Goal: Transaction & Acquisition: Book appointment/travel/reservation

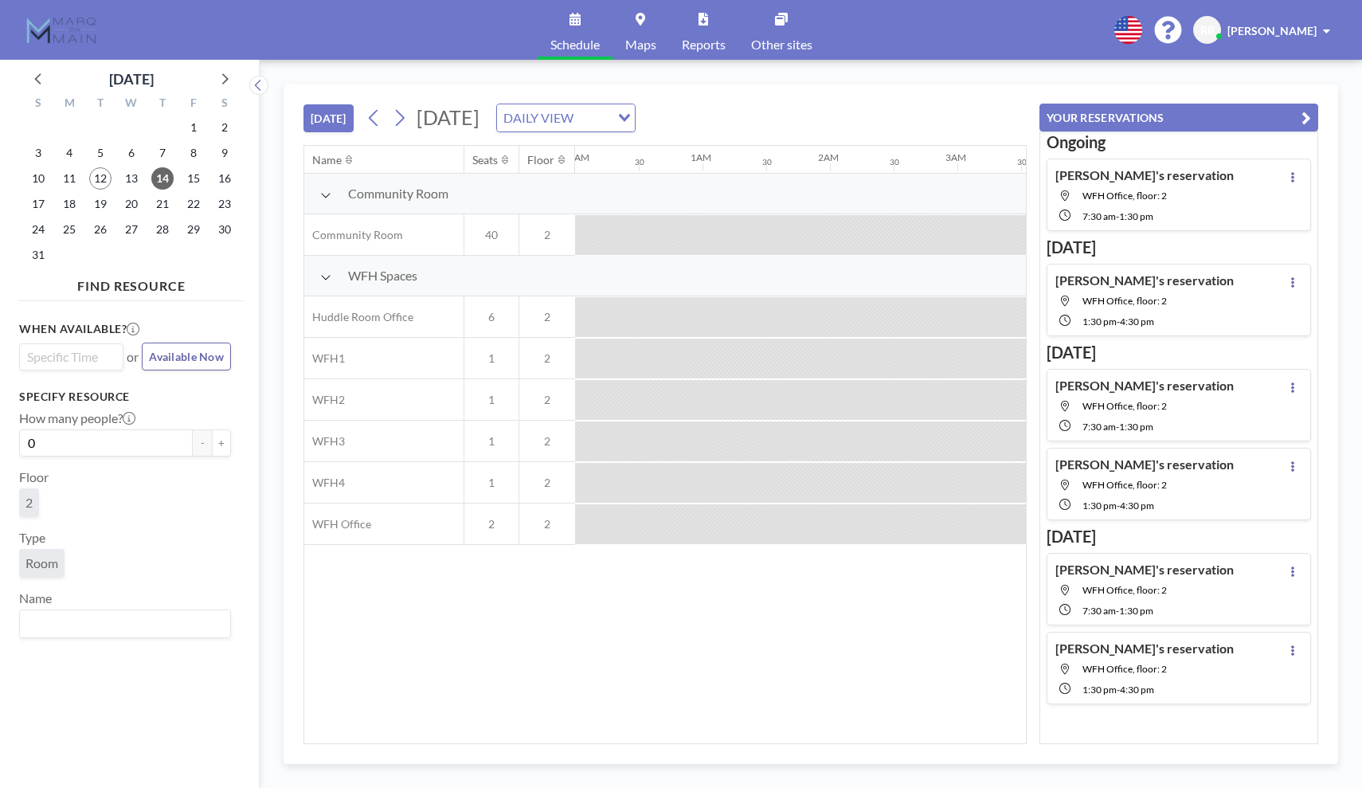
click at [92, 355] on input "Search for option" at bounding box center [68, 356] width 92 height 19
click at [157, 184] on span "14" at bounding box center [162, 178] width 22 height 22
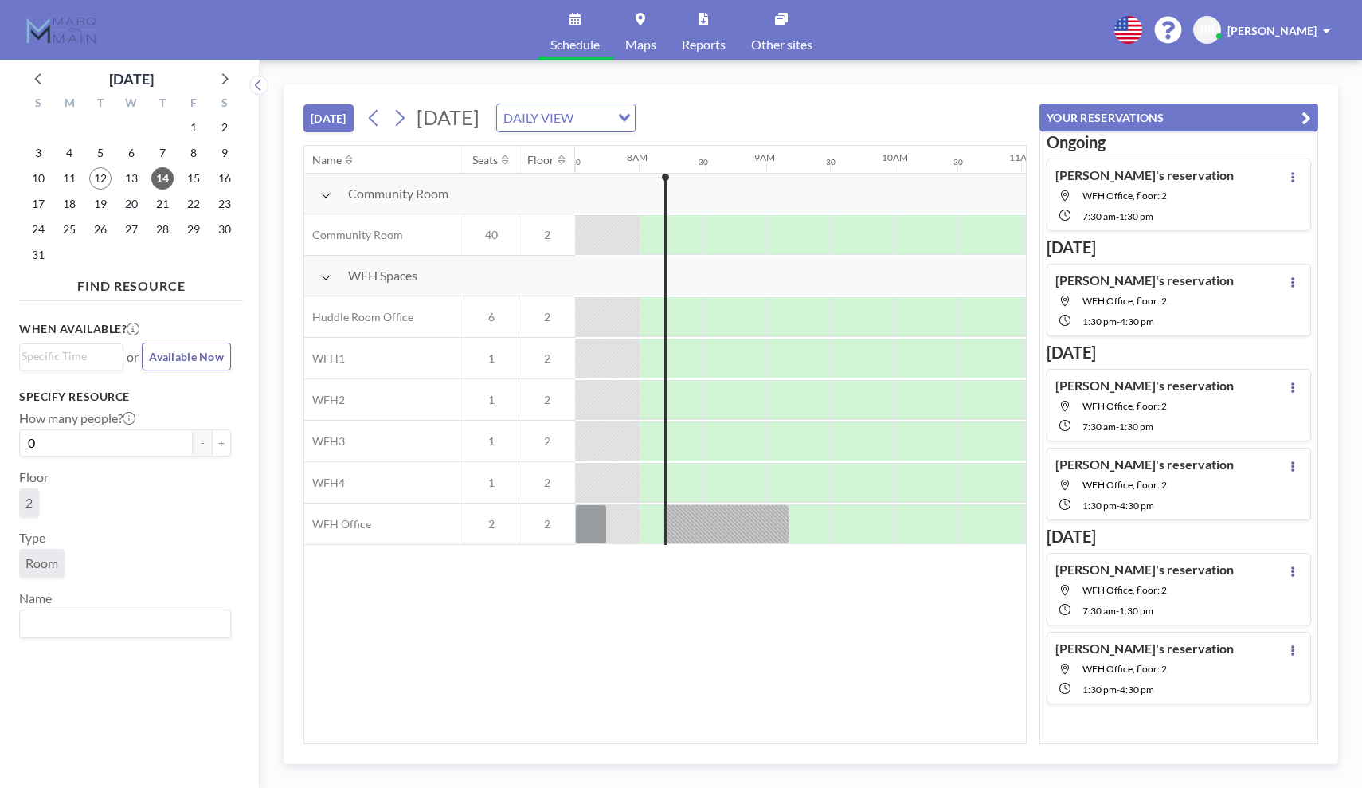
click at [51, 562] on span "Room" at bounding box center [41, 563] width 33 height 16
click at [812, 535] on div at bounding box center [810, 524] width 41 height 40
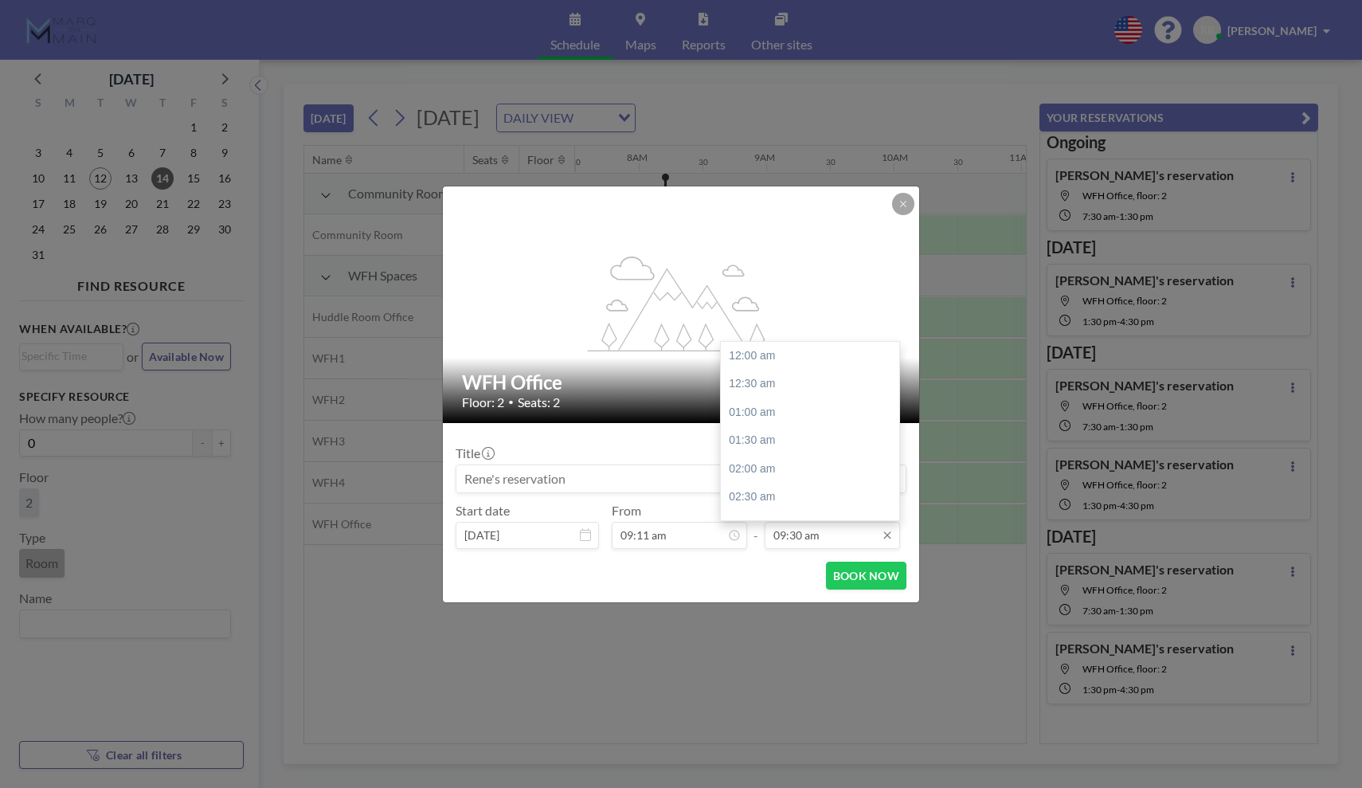
scroll to position [530, 0]
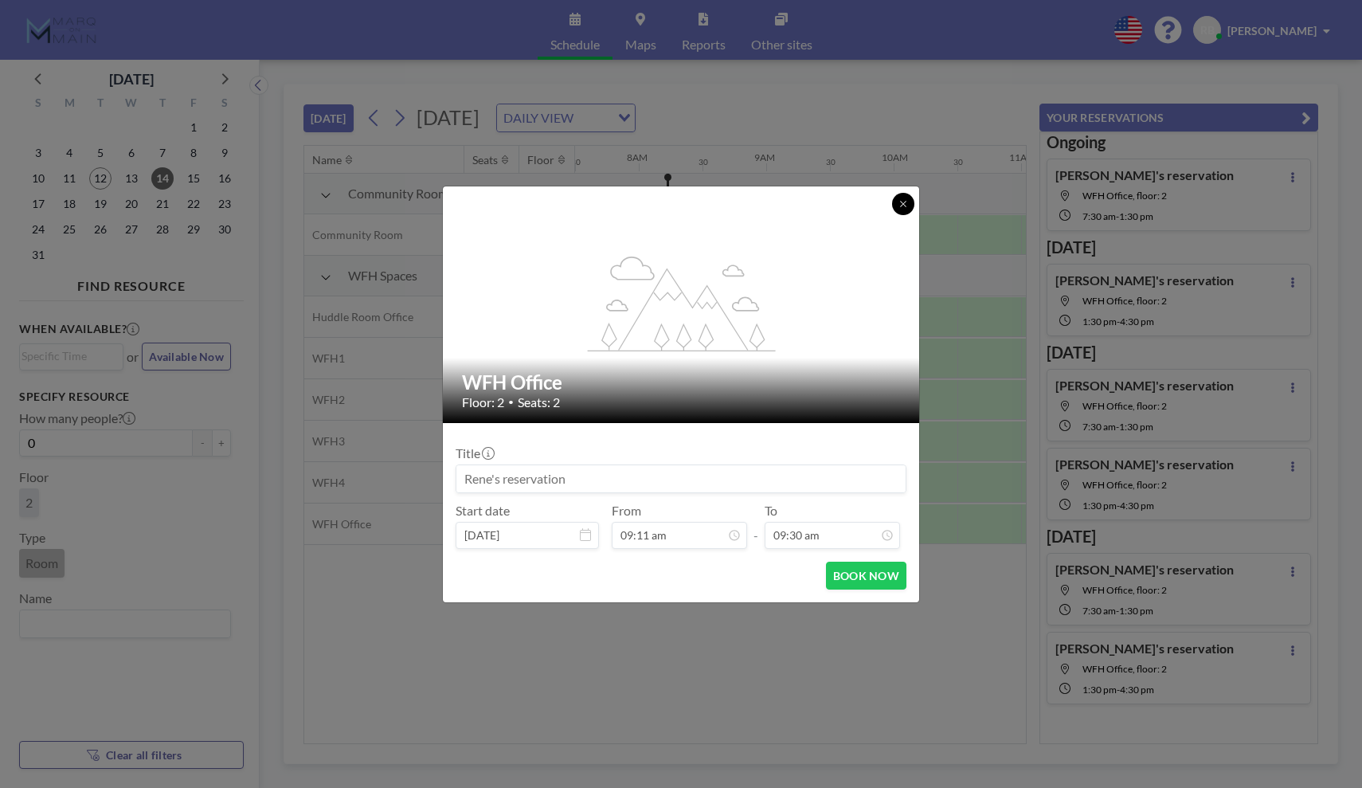
click at [904, 202] on icon at bounding box center [904, 204] width 10 height 10
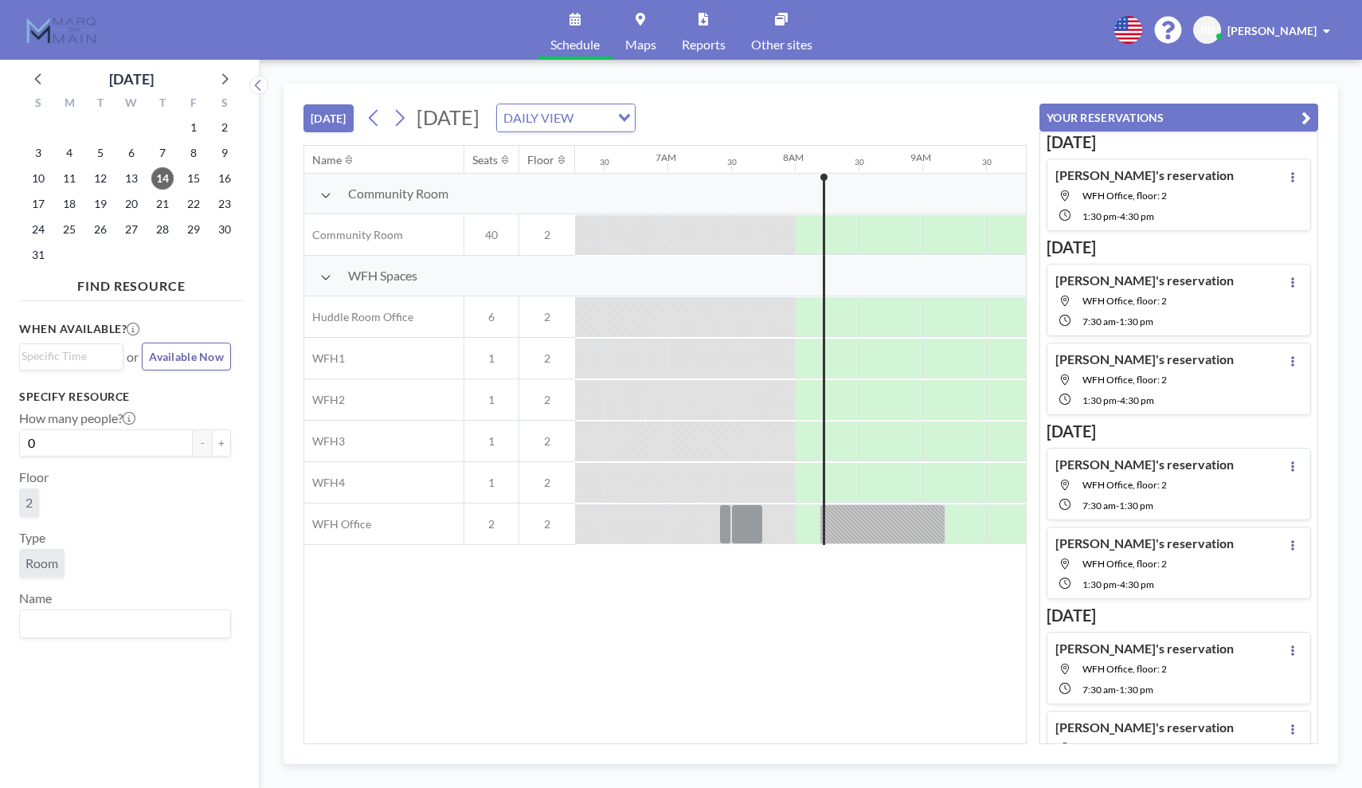
scroll to position [0, 956]
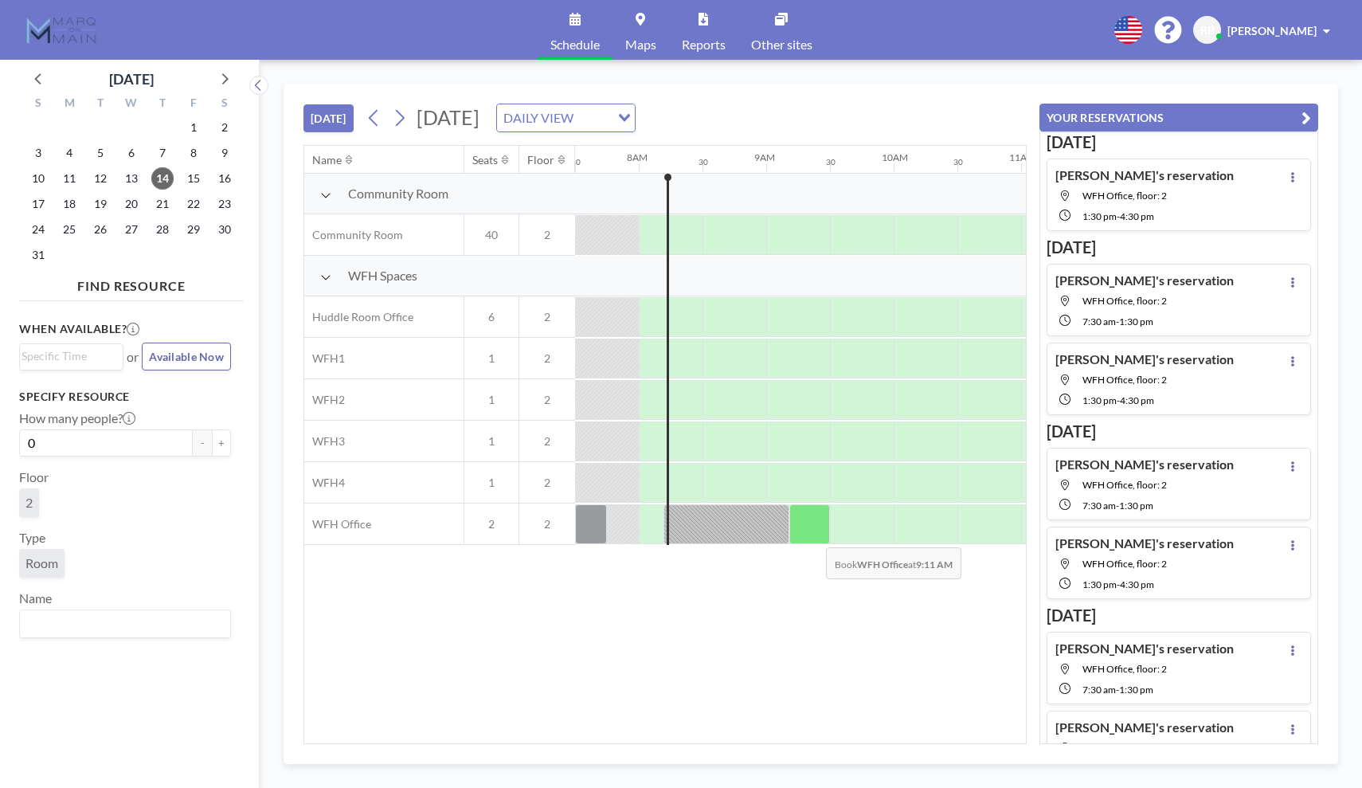
click at [813, 535] on div at bounding box center [810, 524] width 41 height 40
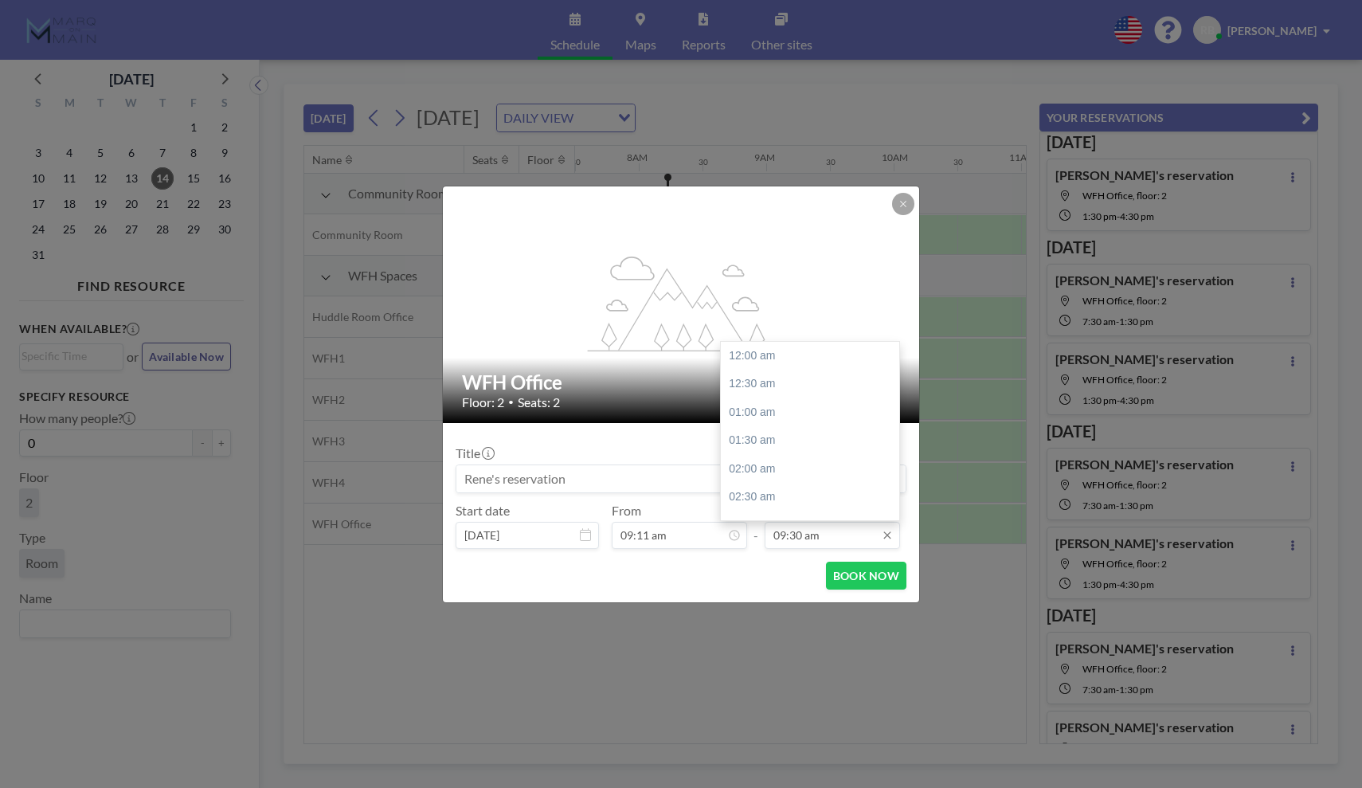
scroll to position [530, 0]
click at [852, 539] on input "09:30 am" at bounding box center [832, 535] width 135 height 27
click at [764, 488] on div "01:30 pm" at bounding box center [810, 502] width 178 height 29
type input "01:30 pm"
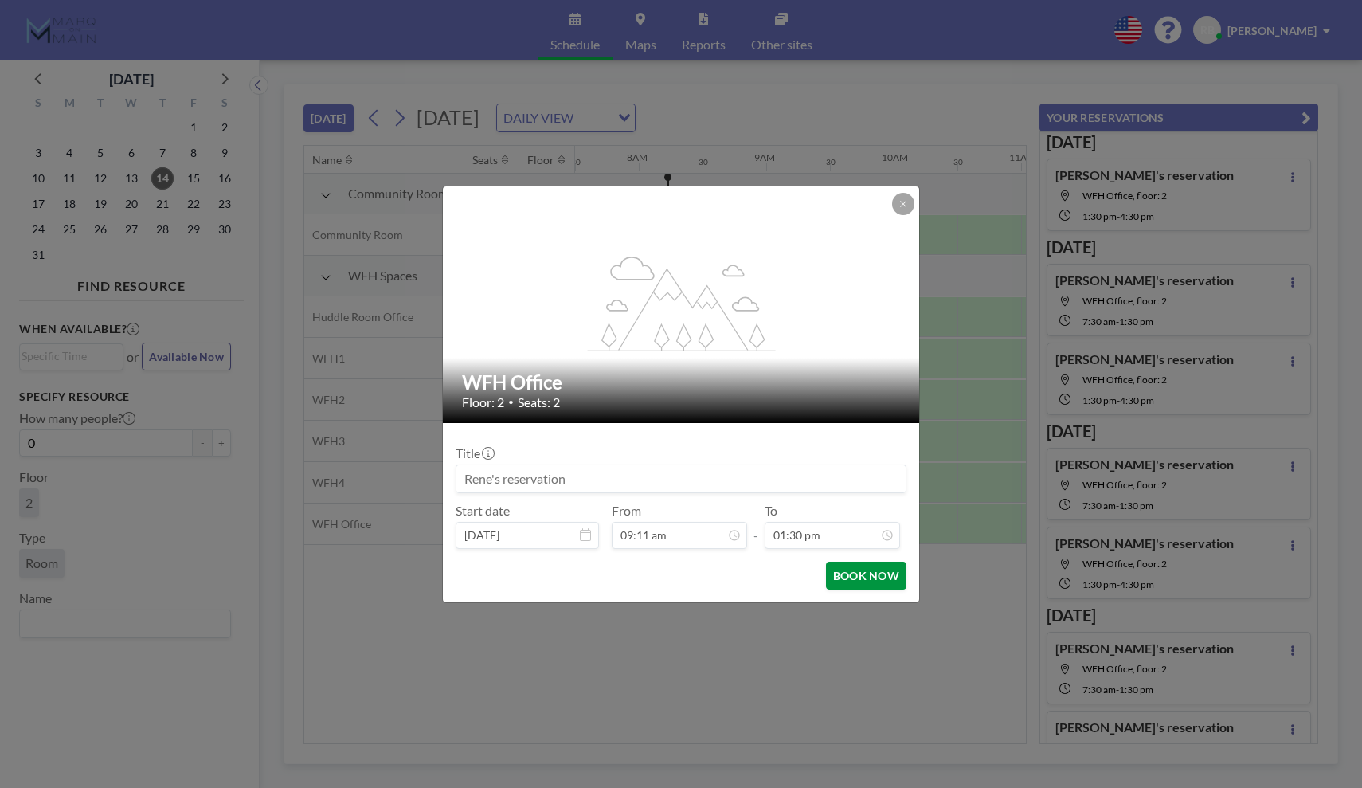
scroll to position [753, 0]
click at [883, 574] on button "BOOK NOW" at bounding box center [866, 576] width 80 height 28
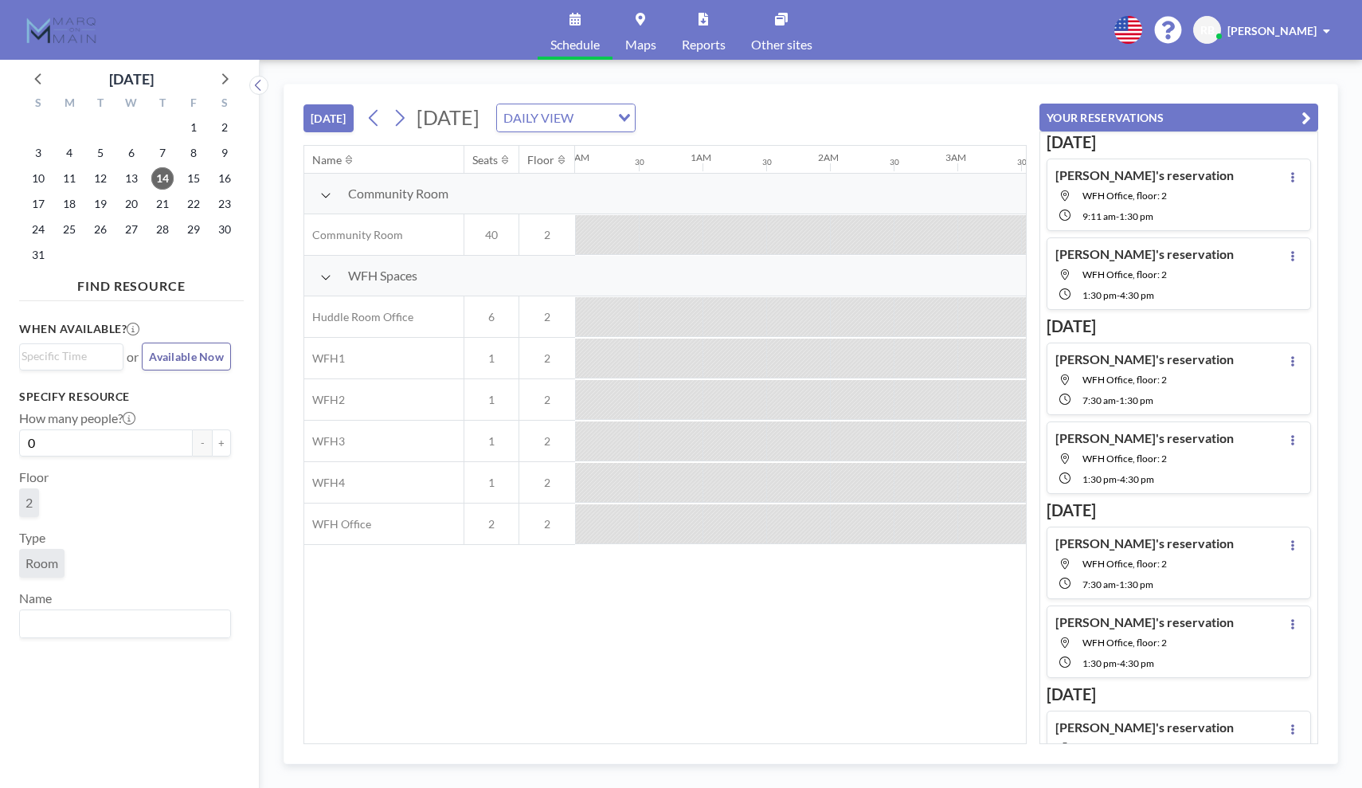
scroll to position [0, 956]
